Goal: Task Accomplishment & Management: Manage account settings

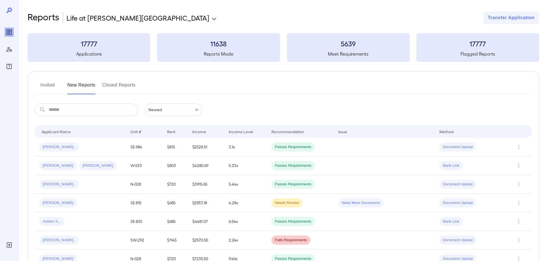
click at [53, 84] on button "Invited" at bounding box center [48, 88] width 26 height 14
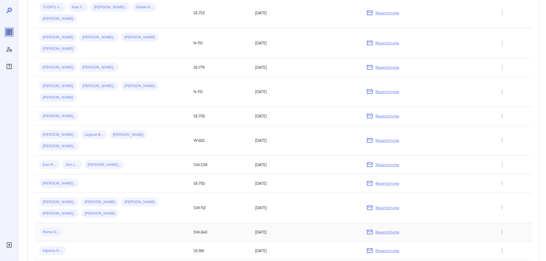
scroll to position [229, 0]
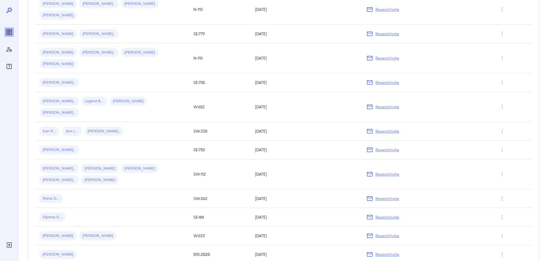
click at [390, 196] on p "Resend Invite" at bounding box center [388, 199] width 24 height 6
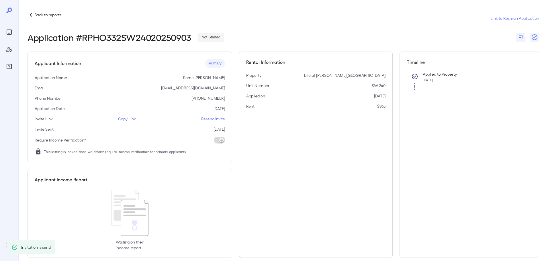
click at [215, 118] on p "Resend Invite" at bounding box center [213, 119] width 24 height 6
click at [55, 14] on p "Back to reports" at bounding box center [47, 15] width 27 height 6
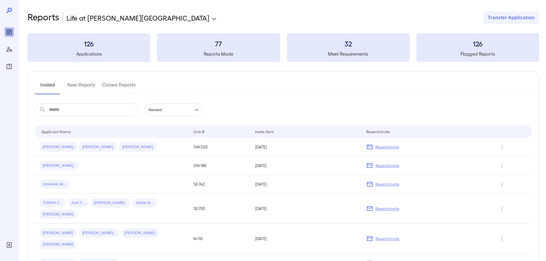
click at [83, 91] on button "New Reports" at bounding box center [81, 88] width 28 height 14
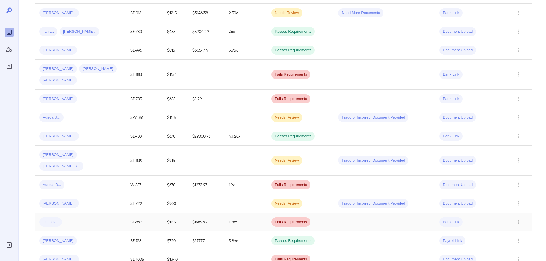
scroll to position [241, 0]
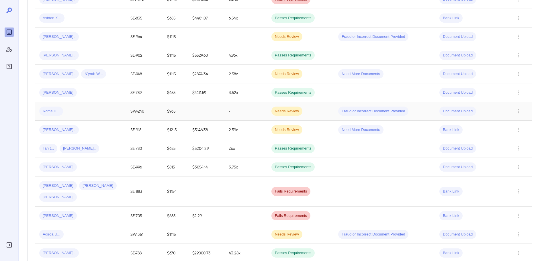
click at [107, 117] on td "Rome D..." at bounding box center [80, 111] width 91 height 19
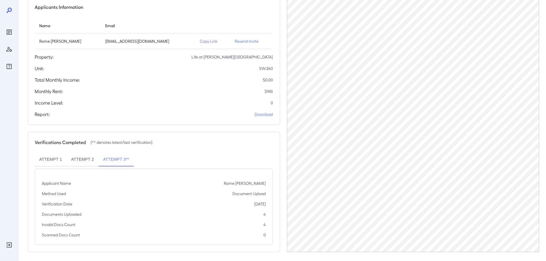
scroll to position [58, 0]
